Goal: Navigation & Orientation: Find specific page/section

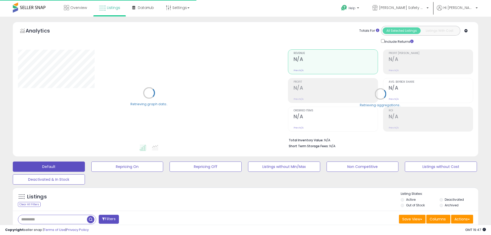
type input "**********"
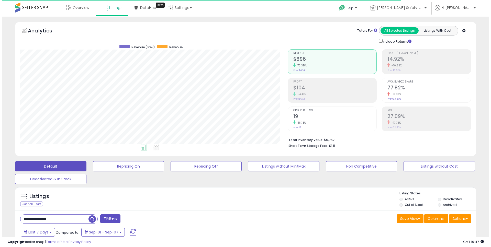
scroll to position [105, 267]
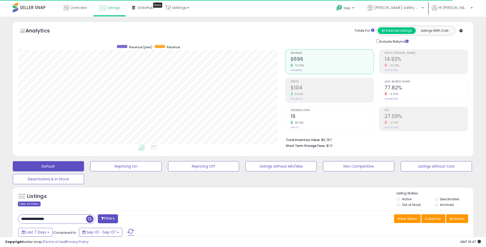
click at [32, 203] on div "Clear All Filters" at bounding box center [29, 204] width 23 height 5
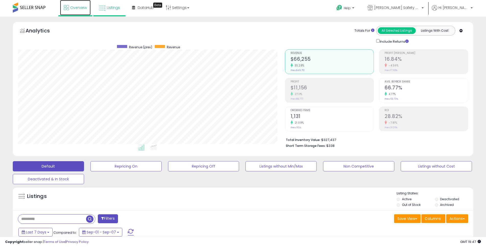
click at [80, 7] on span "Overview" at bounding box center [78, 7] width 17 height 5
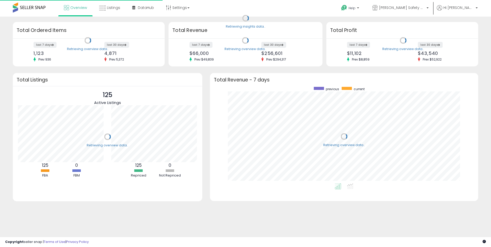
scroll to position [97, 258]
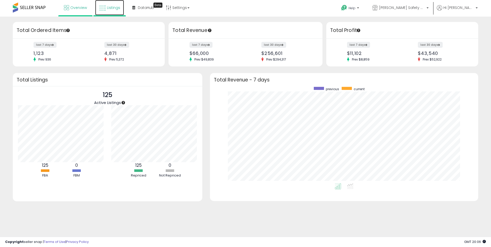
click at [118, 5] on span "Listings" at bounding box center [113, 7] width 13 height 5
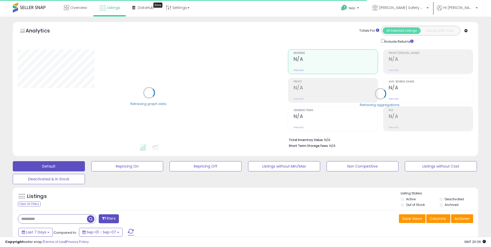
type input "**********"
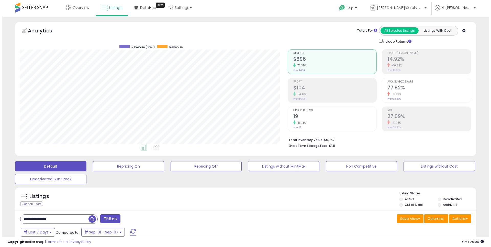
scroll to position [105, 267]
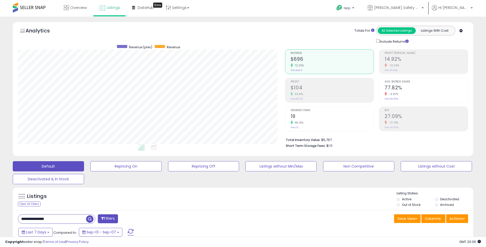
click at [37, 205] on div "Clear All Filters" at bounding box center [29, 204] width 23 height 5
click at [79, 9] on span "Overview" at bounding box center [78, 7] width 17 height 5
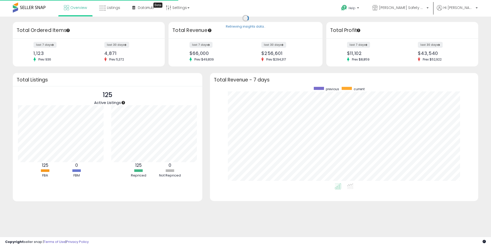
scroll to position [97, 258]
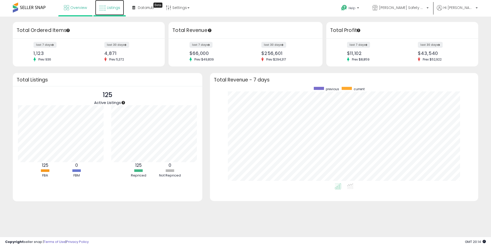
click at [113, 7] on span "Listings" at bounding box center [113, 7] width 13 height 5
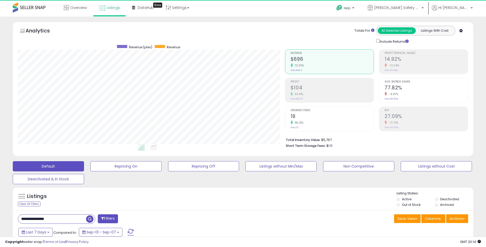
scroll to position [105, 267]
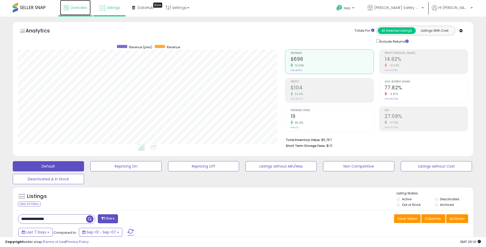
click at [81, 5] on span "Overview" at bounding box center [78, 7] width 17 height 5
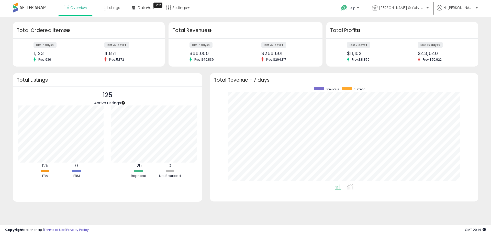
scroll to position [97, 258]
